Goal: Find specific page/section: Find specific page/section

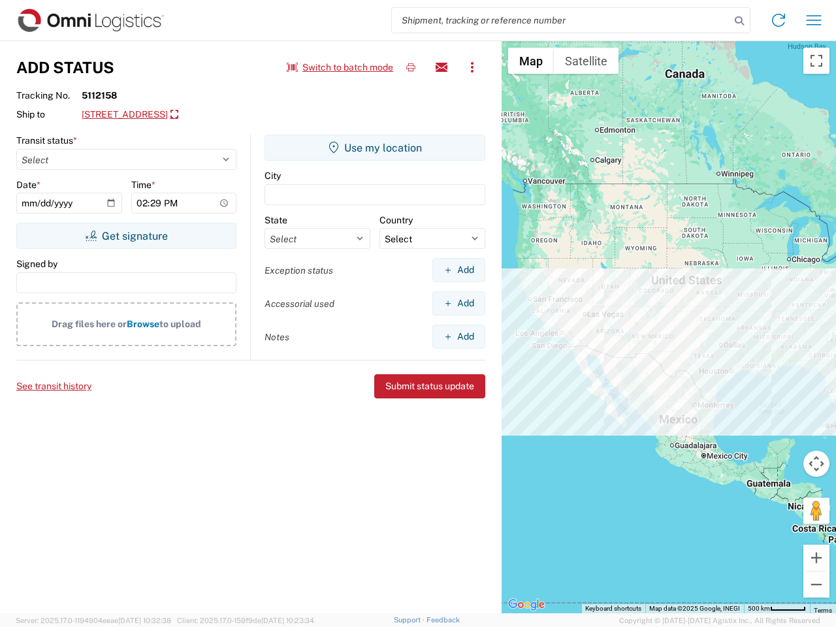
click at [561, 20] on input "search" at bounding box center [561, 20] width 338 height 25
click at [740, 21] on icon at bounding box center [739, 21] width 18 height 18
click at [779, 20] on icon at bounding box center [778, 20] width 21 height 21
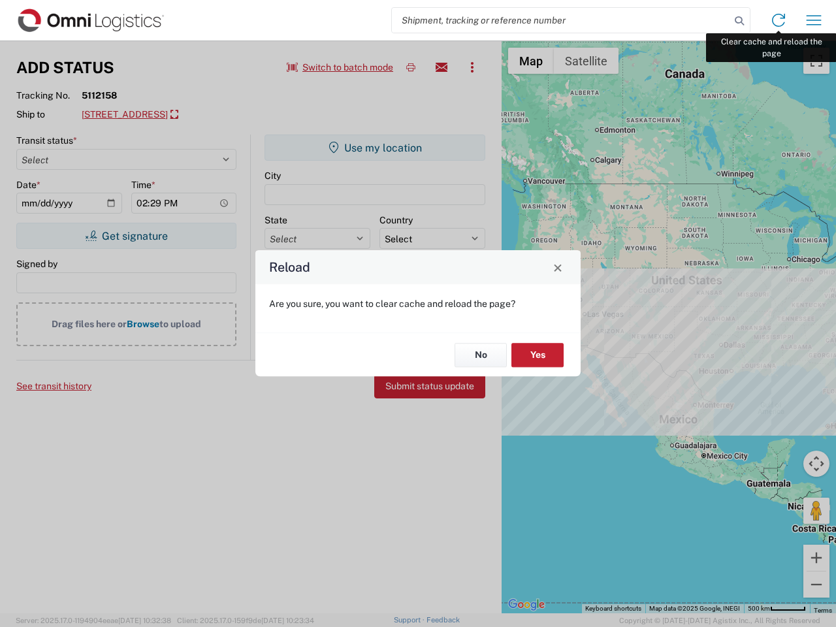
click at [814, 20] on div "Reload Are you sure, you want to clear cache and reload the page? No Yes" at bounding box center [418, 313] width 836 height 627
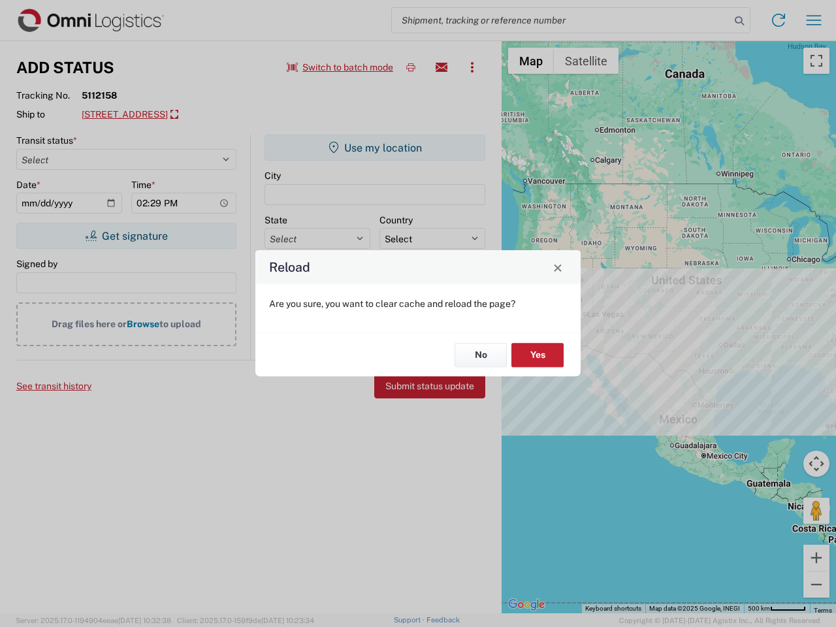
click at [340, 67] on div "Reload Are you sure, you want to clear cache and reload the page? No Yes" at bounding box center [418, 313] width 836 height 627
click at [411, 67] on div "Reload Are you sure, you want to clear cache and reload the page? No Yes" at bounding box center [418, 313] width 836 height 627
click at [442, 67] on div "Reload Are you sure, you want to clear cache and reload the page? No Yes" at bounding box center [418, 313] width 836 height 627
click at [472, 67] on div "Reload Are you sure, you want to clear cache and reload the page? No Yes" at bounding box center [418, 313] width 836 height 627
click at [200, 115] on div "Reload Are you sure, you want to clear cache and reload the page? No Yes" at bounding box center [418, 313] width 836 height 627
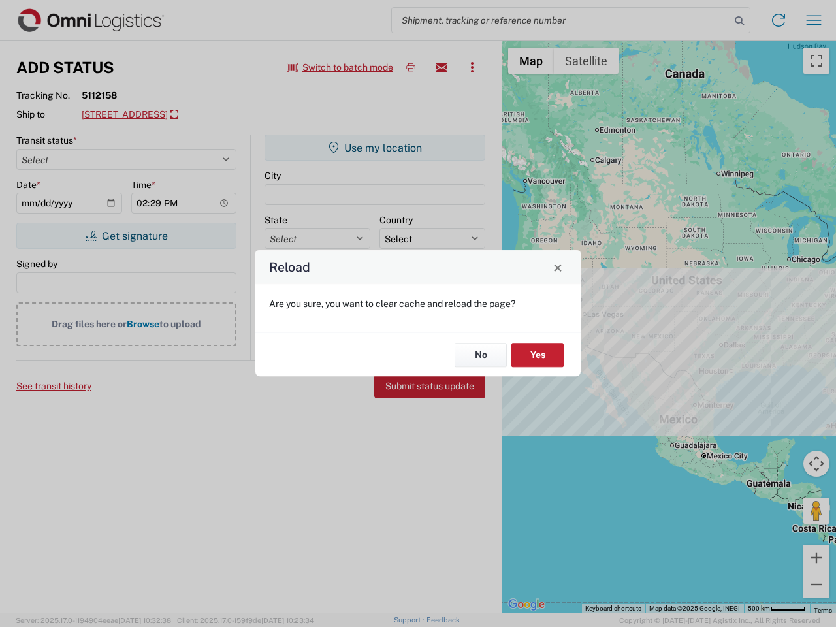
click at [126, 236] on div "Reload Are you sure, you want to clear cache and reload the page? No Yes" at bounding box center [418, 313] width 836 height 627
